Goal: Check status

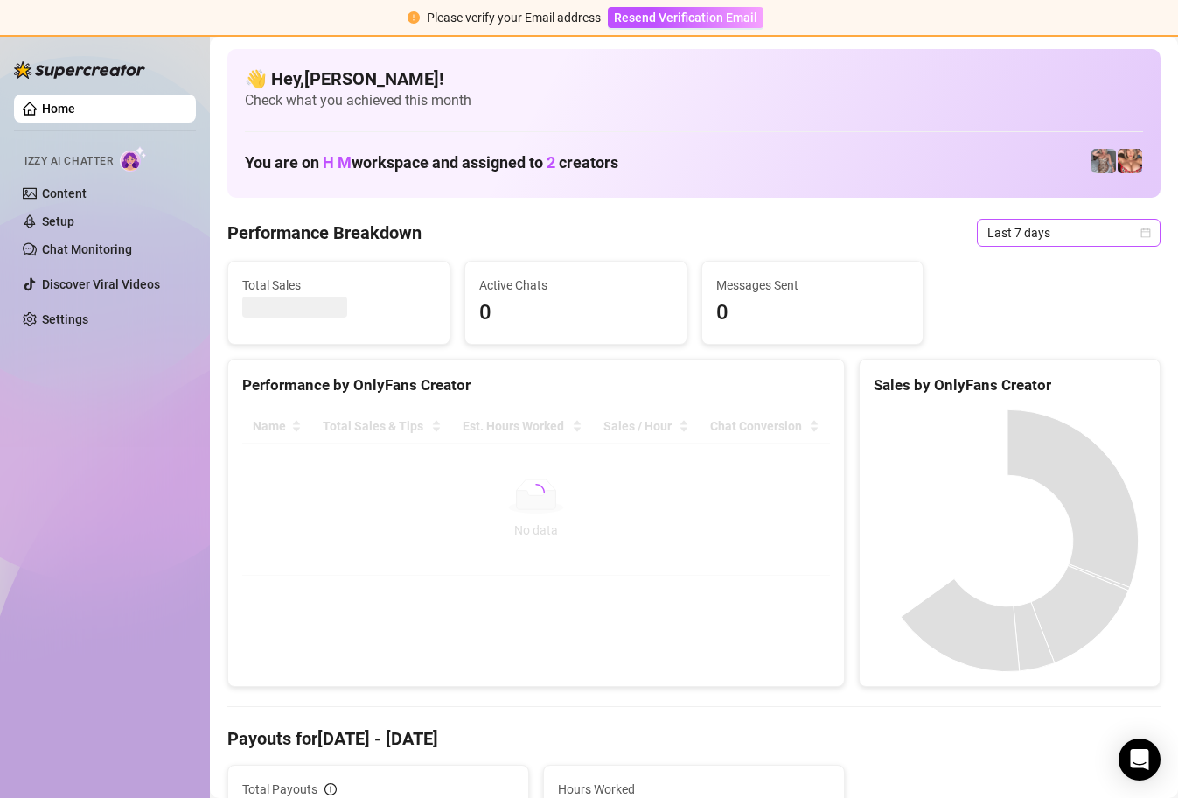
click at [1133, 236] on div "Last 7 days" at bounding box center [1069, 233] width 184 height 28
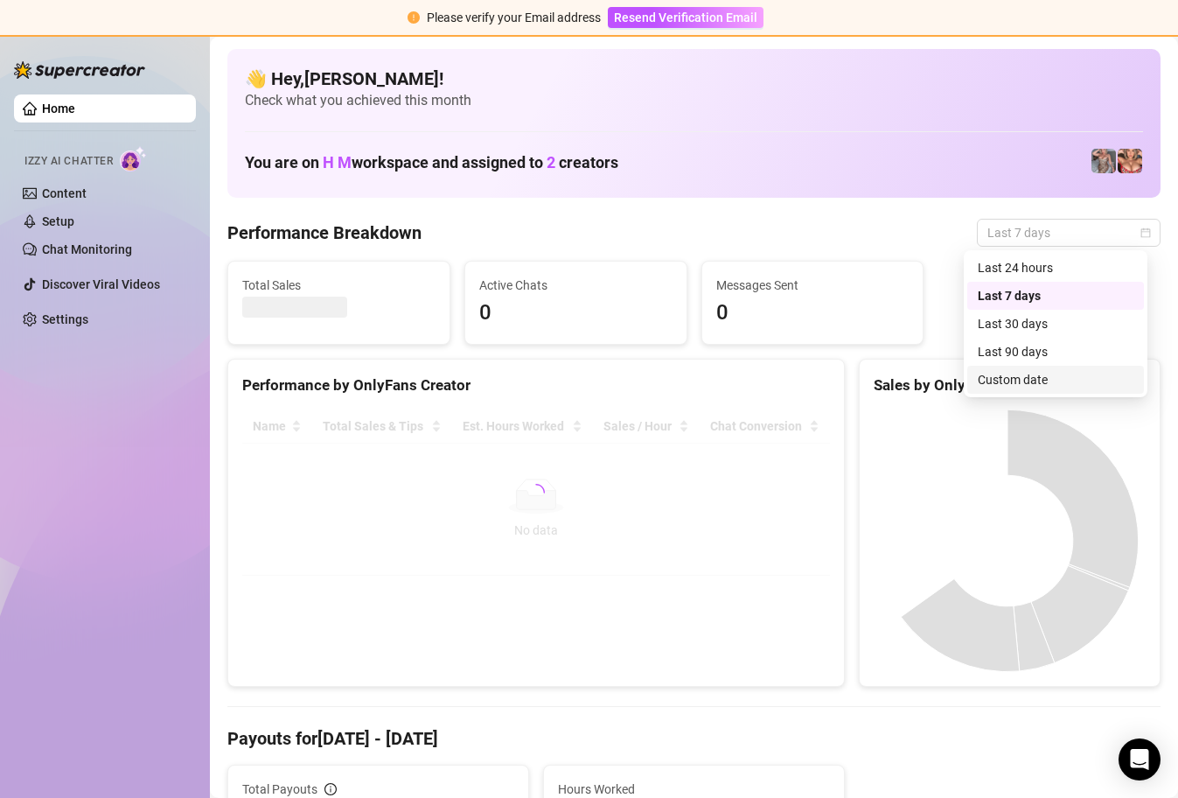
click at [1050, 380] on div "Custom date" at bounding box center [1056, 379] width 156 height 19
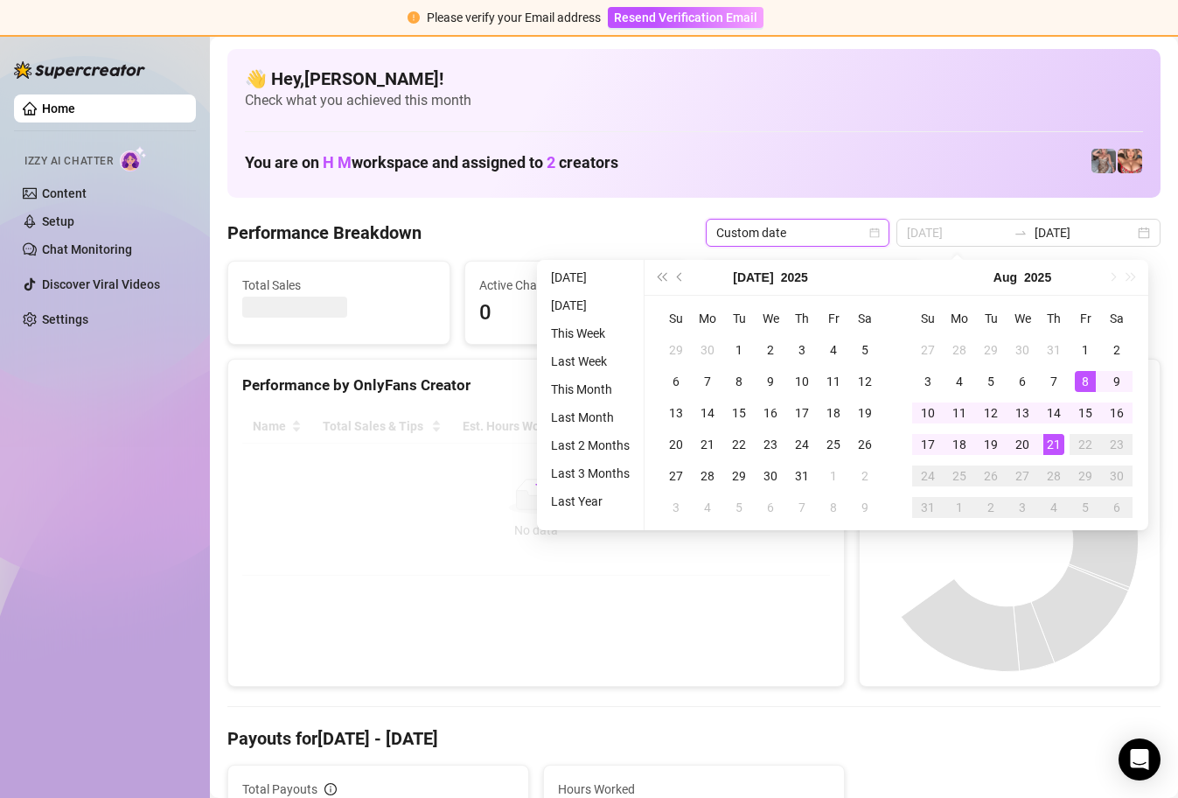
type input "[DATE]"
click at [1052, 440] on div "21" at bounding box center [1054, 444] width 21 height 21
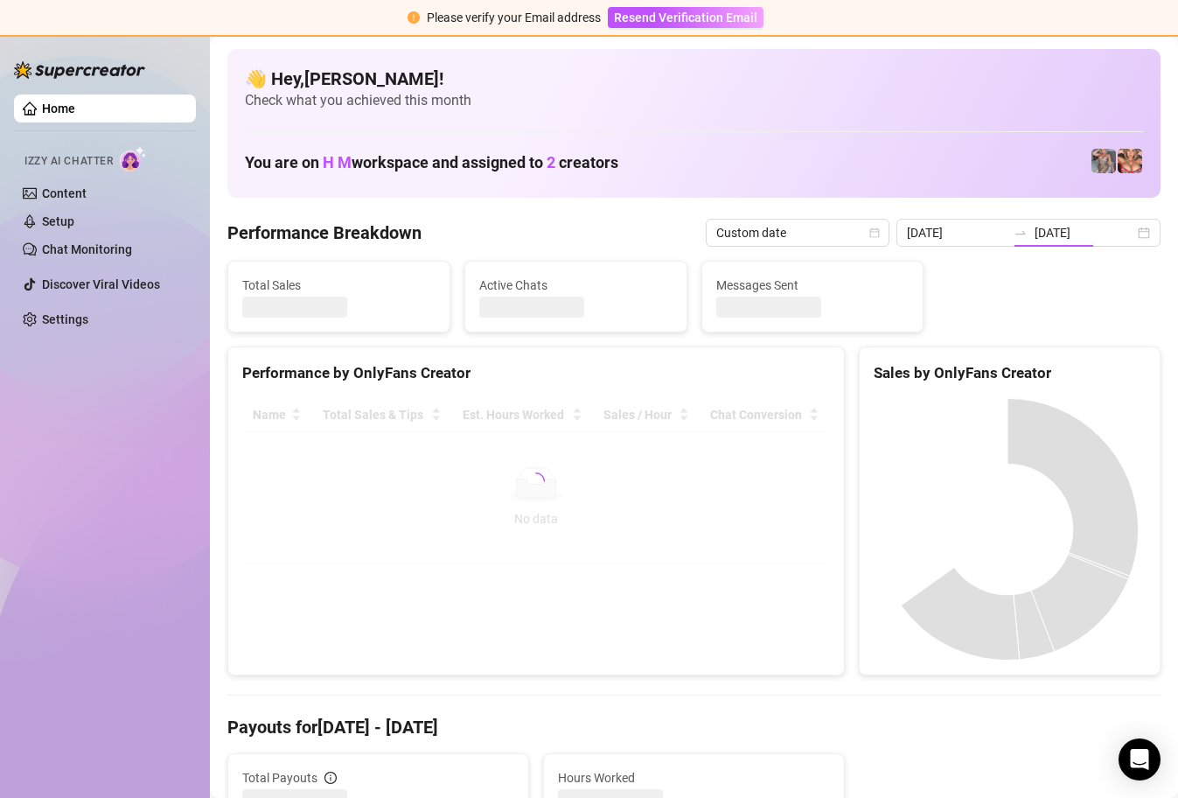
type input "[DATE]"
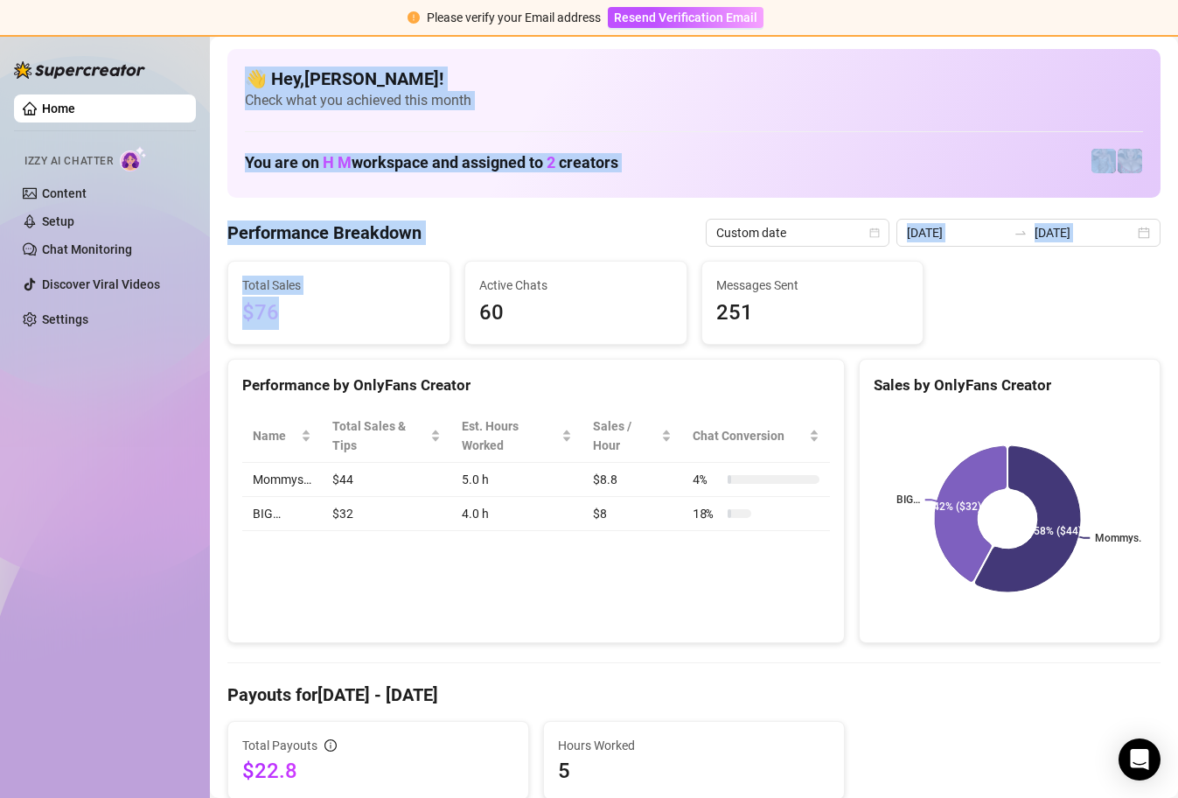
drag, startPoint x: 295, startPoint y: 316, endPoint x: 208, endPoint y: 301, distance: 87.9
click at [208, 301] on div "Home Izzy AI Chatter Content Setup Chat Monitoring Discover Viral Videos Settin…" at bounding box center [589, 417] width 1178 height 761
click at [332, 328] on span "$76" at bounding box center [338, 313] width 193 height 33
